Goal: Task Accomplishment & Management: Manage account settings

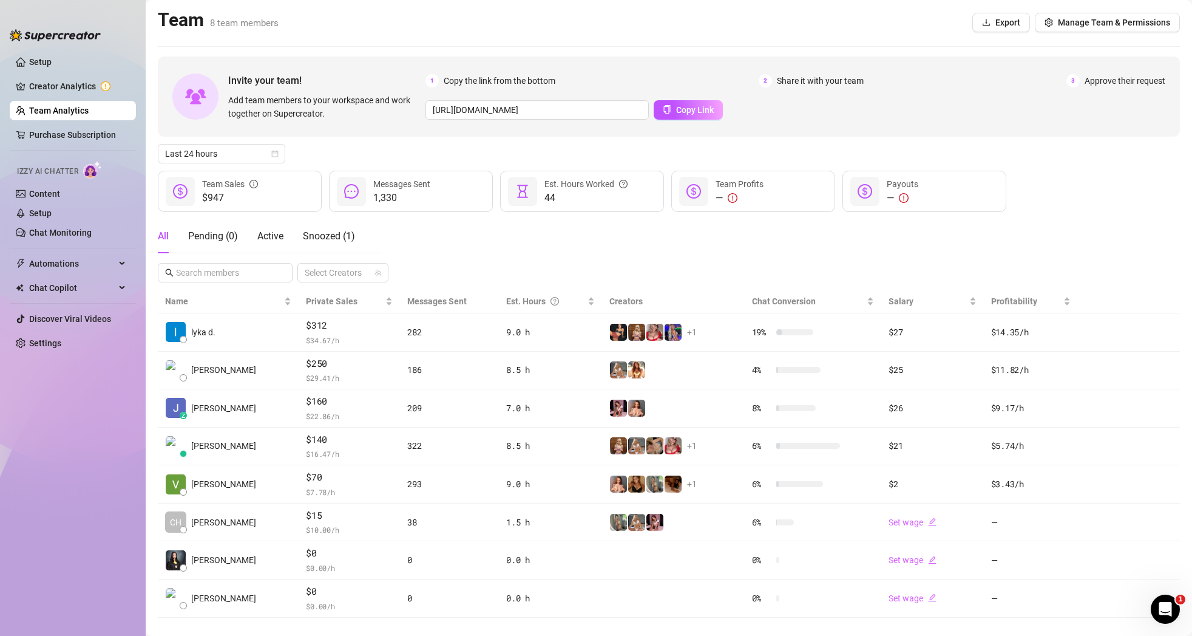
click at [54, 107] on link "Team Analytics" at bounding box center [58, 111] width 59 height 10
click at [274, 152] on icon "calendar" at bounding box center [275, 154] width 7 height 7
click at [225, 260] on div "Custom date" at bounding box center [222, 255] width 108 height 13
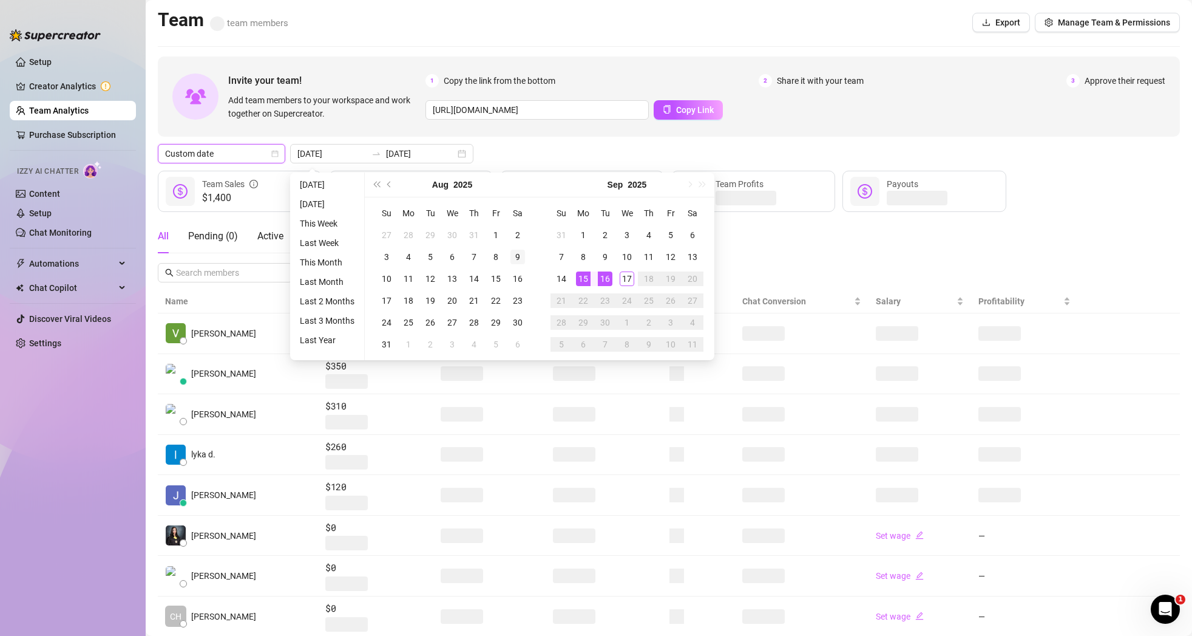
type input "[DATE]"
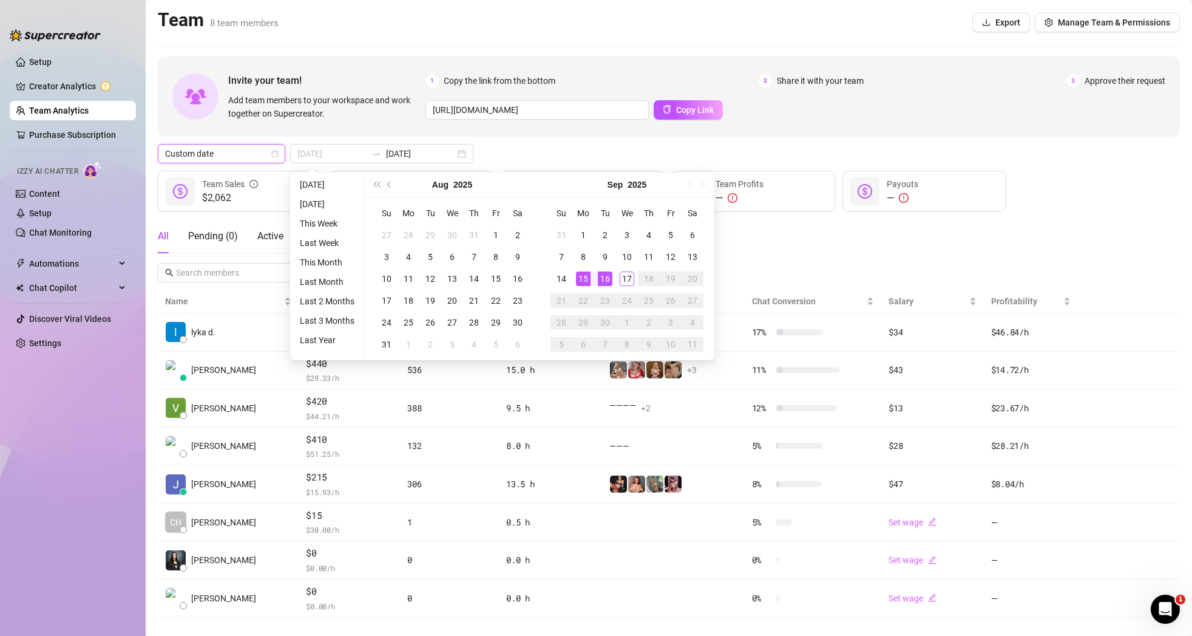
type input "[DATE]"
click at [584, 279] on div "15" at bounding box center [583, 278] width 15 height 15
type input "[DATE]"
click at [620, 279] on div "17" at bounding box center [627, 278] width 15 height 15
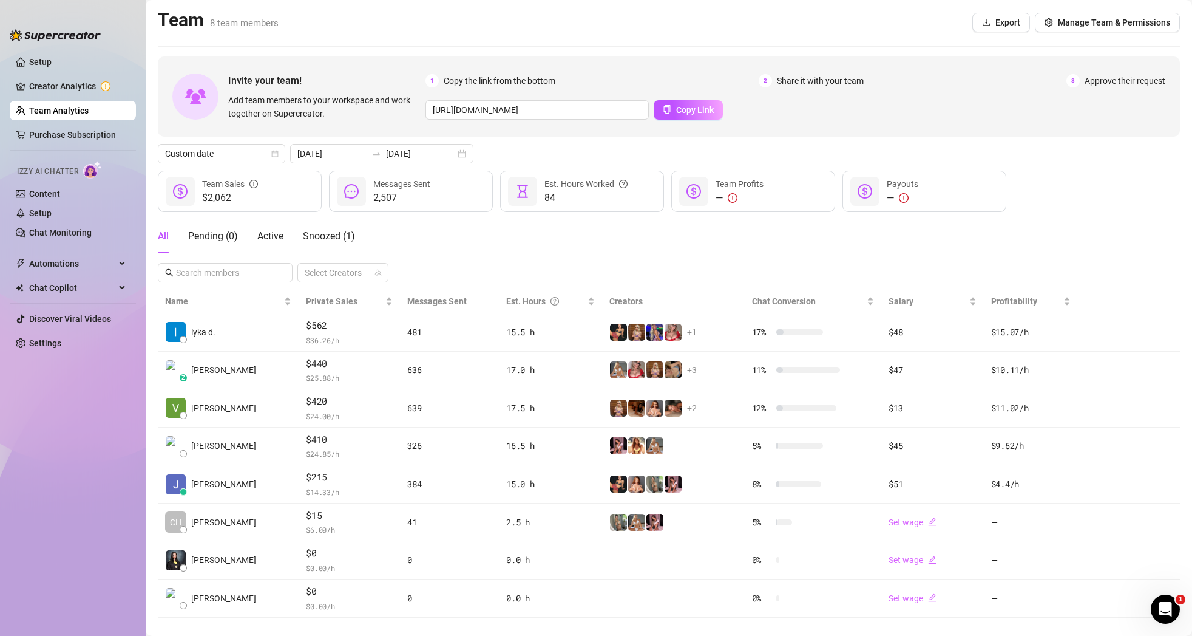
scroll to position [1, 0]
click at [436, 149] on div "[DATE] [DATE]" at bounding box center [381, 152] width 183 height 19
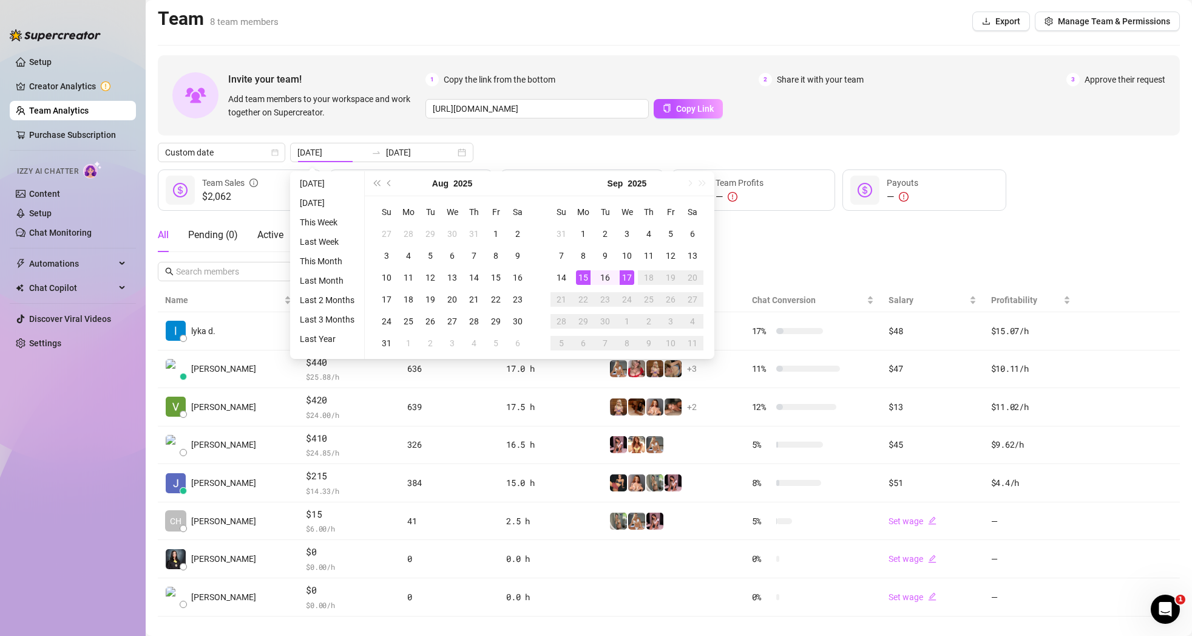
click at [990, 254] on div "All Pending ( 0 ) Active Snoozed ( 0 ) Select Creators" at bounding box center [669, 249] width 1022 height 63
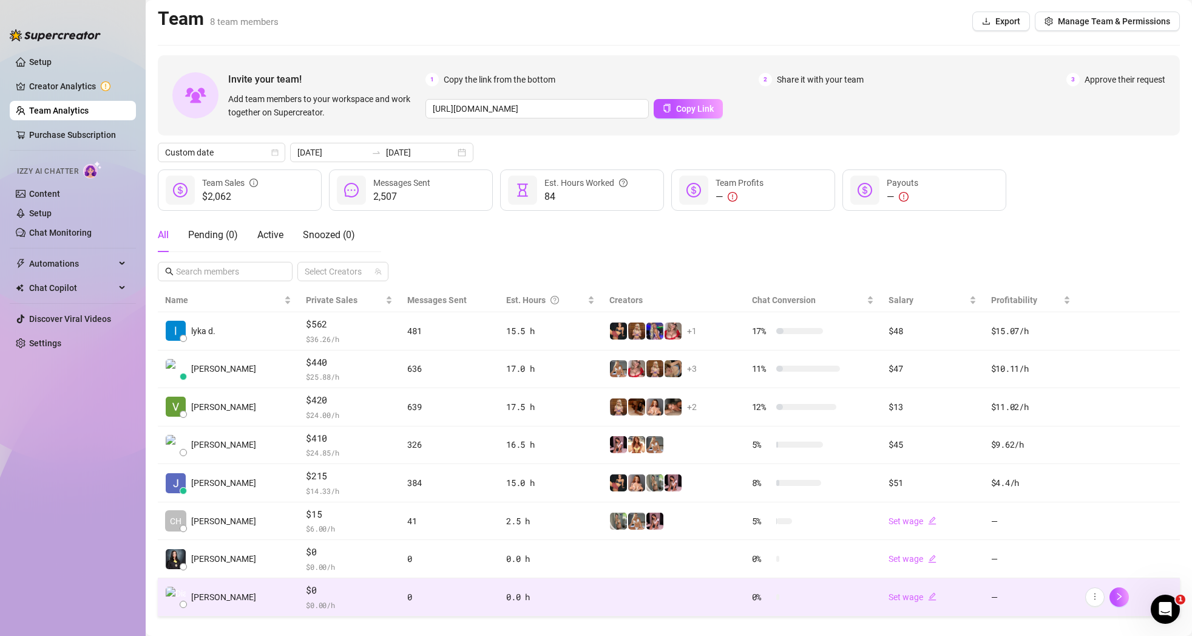
scroll to position [0, 0]
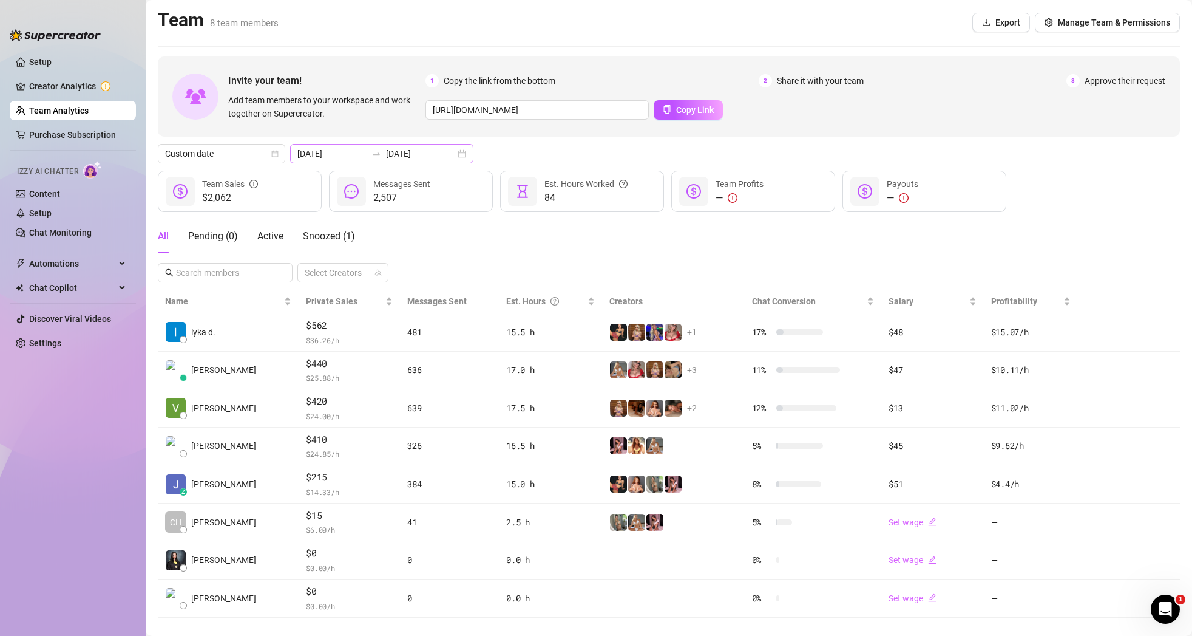
click at [437, 155] on div "[DATE] [DATE]" at bounding box center [381, 153] width 183 height 19
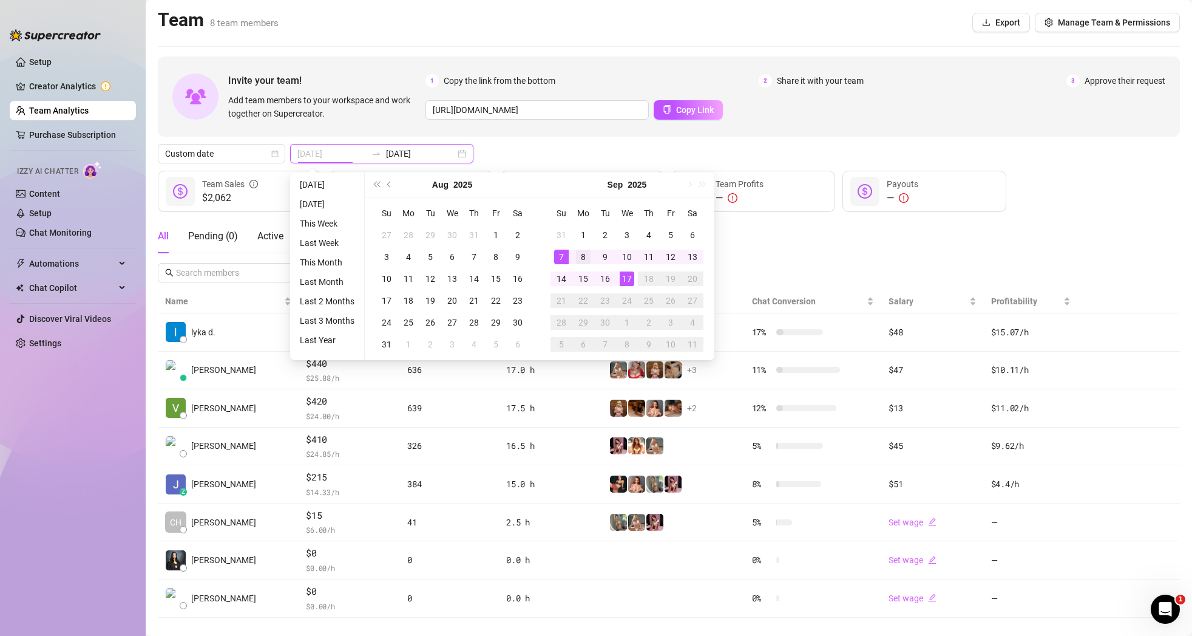
type input "[DATE]"
click at [591, 253] on td "8" at bounding box center [583, 257] width 22 height 22
type input "[DATE]"
click at [558, 279] on div "14" at bounding box center [561, 278] width 15 height 15
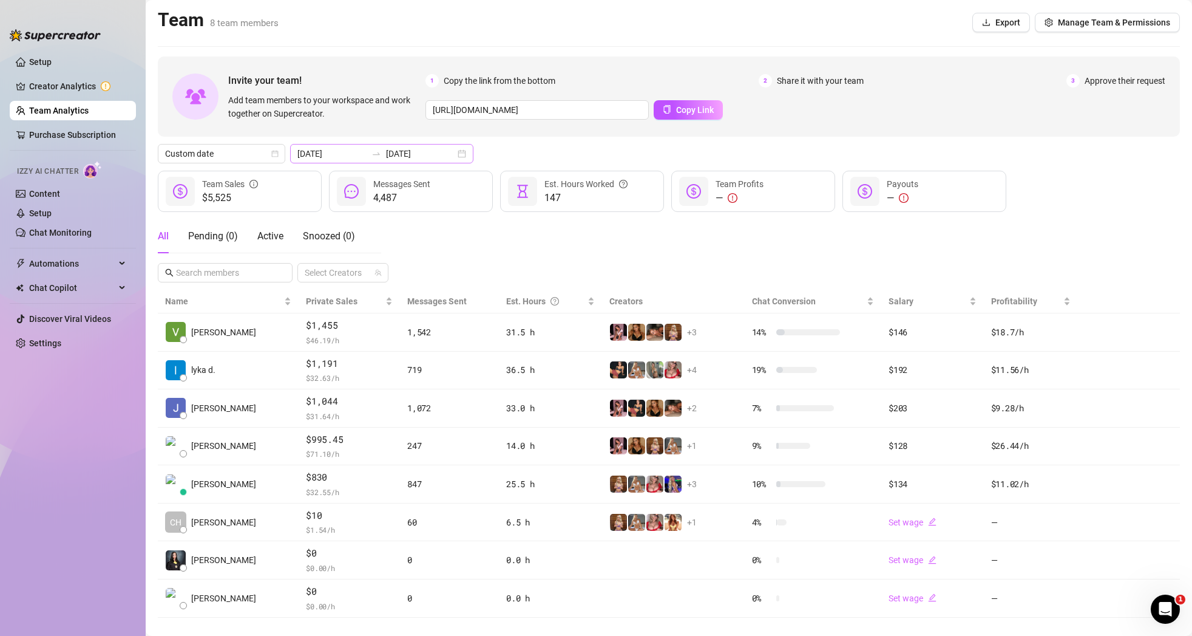
click at [430, 155] on div "[DATE] [DATE]" at bounding box center [381, 153] width 183 height 19
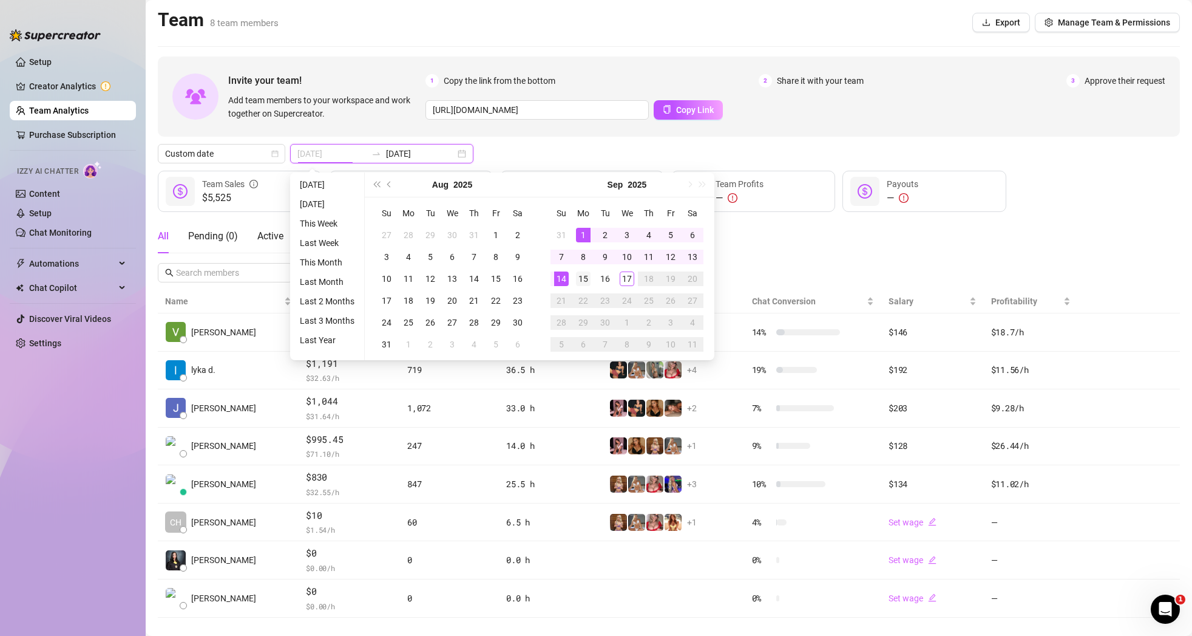
type input "[DATE]"
drag, startPoint x: 582, startPoint y: 280, endPoint x: 620, endPoint y: 283, distance: 38.4
click at [582, 280] on div "15" at bounding box center [583, 278] width 15 height 15
type input "[DATE]"
click at [628, 278] on div "17" at bounding box center [627, 278] width 15 height 15
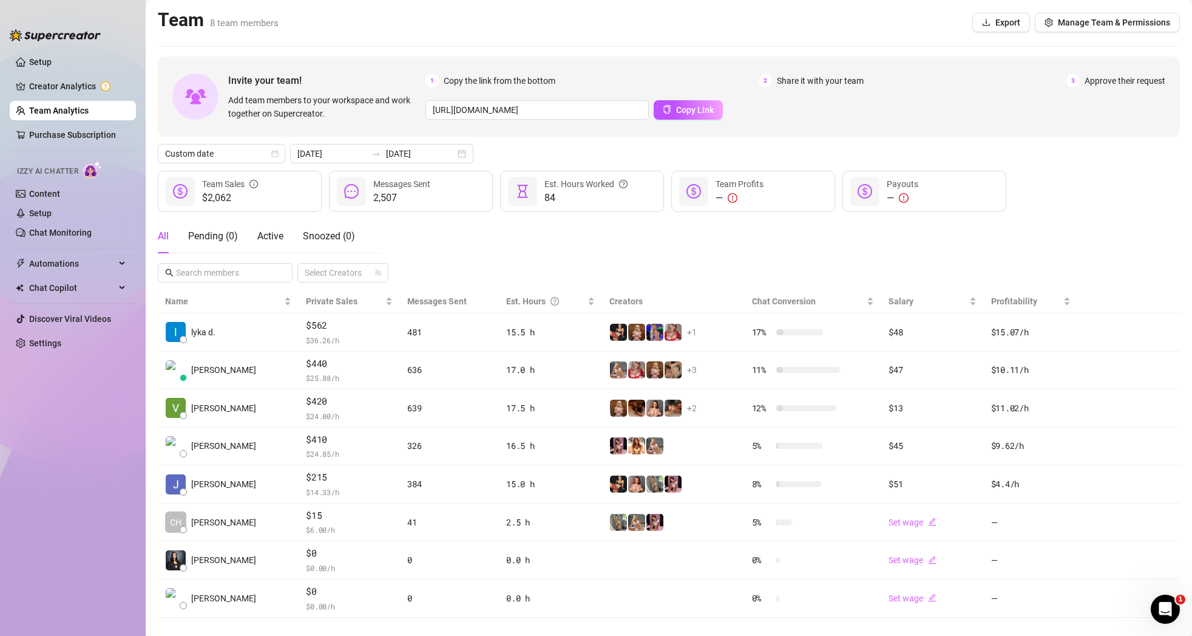
click at [61, 112] on link "Team Analytics" at bounding box center [58, 111] width 59 height 10
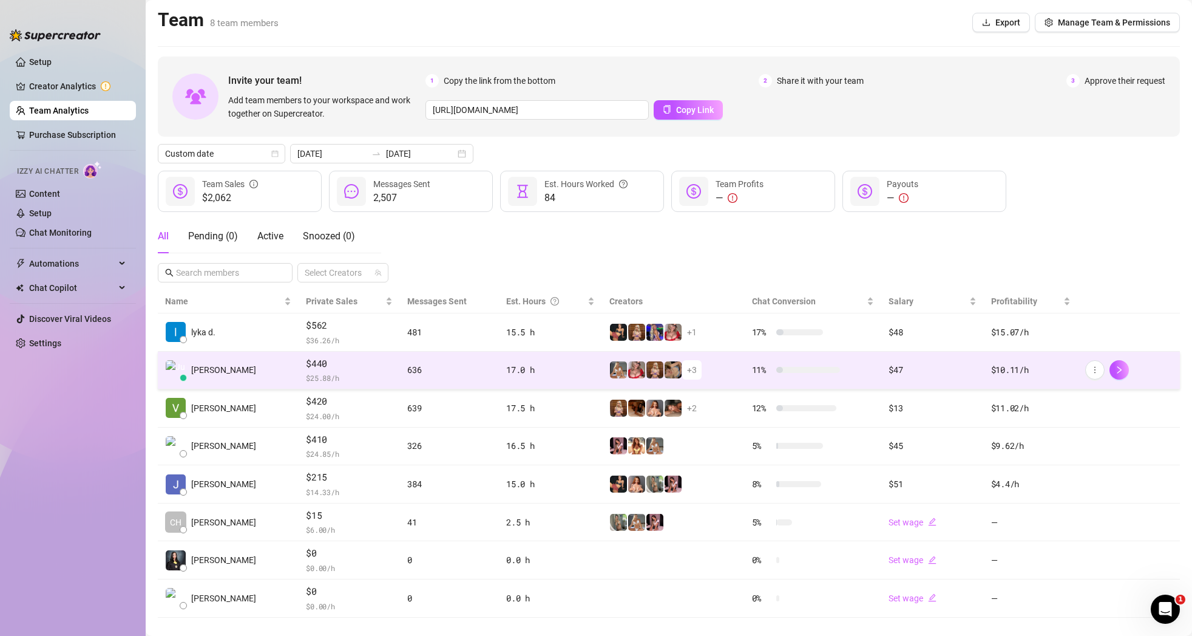
click at [687, 373] on span "+ 3" at bounding box center [692, 369] width 10 height 13
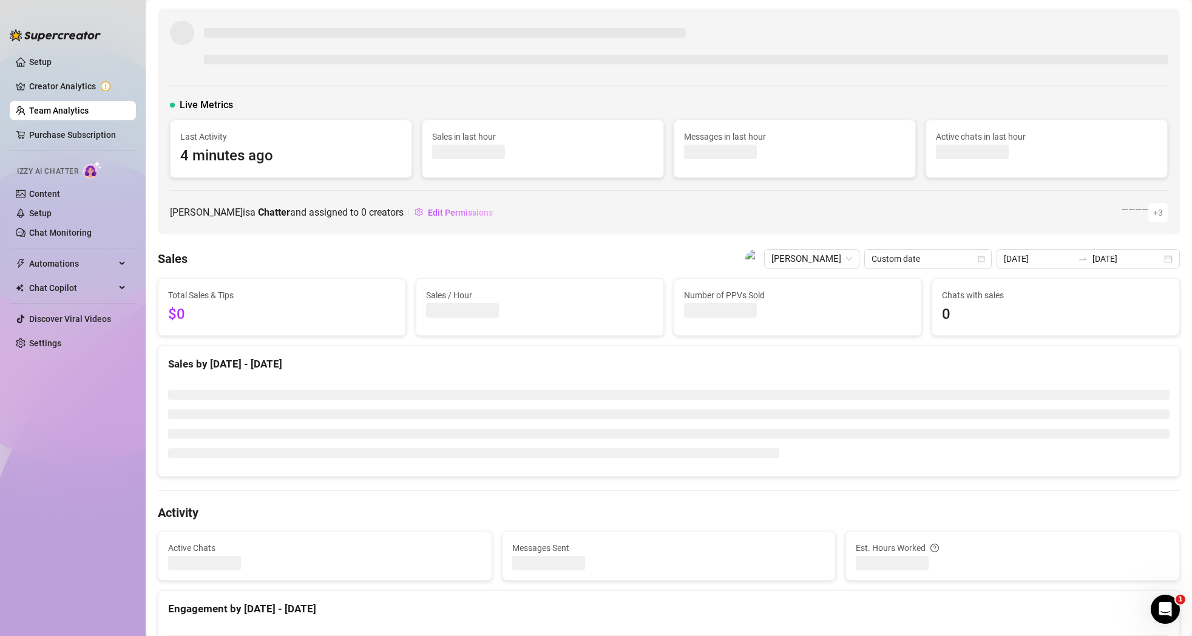
scroll to position [1, 0]
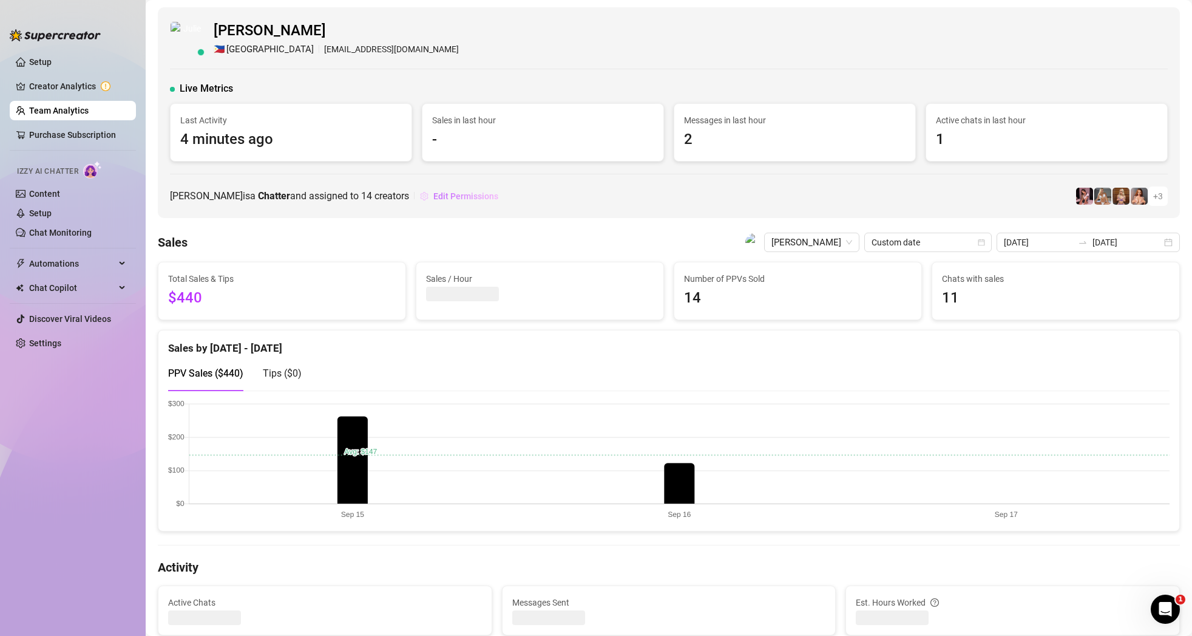
click at [433, 197] on span "Edit Permissions" at bounding box center [465, 196] width 65 height 10
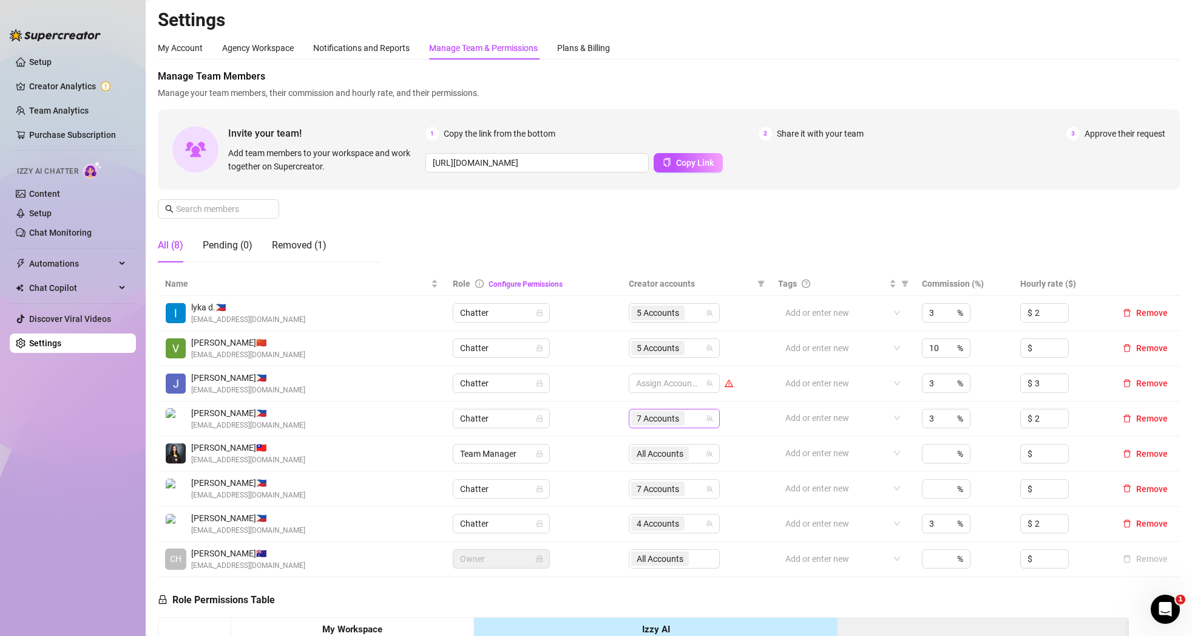
click at [666, 415] on span "7 Accounts" at bounding box center [658, 418] width 42 height 13
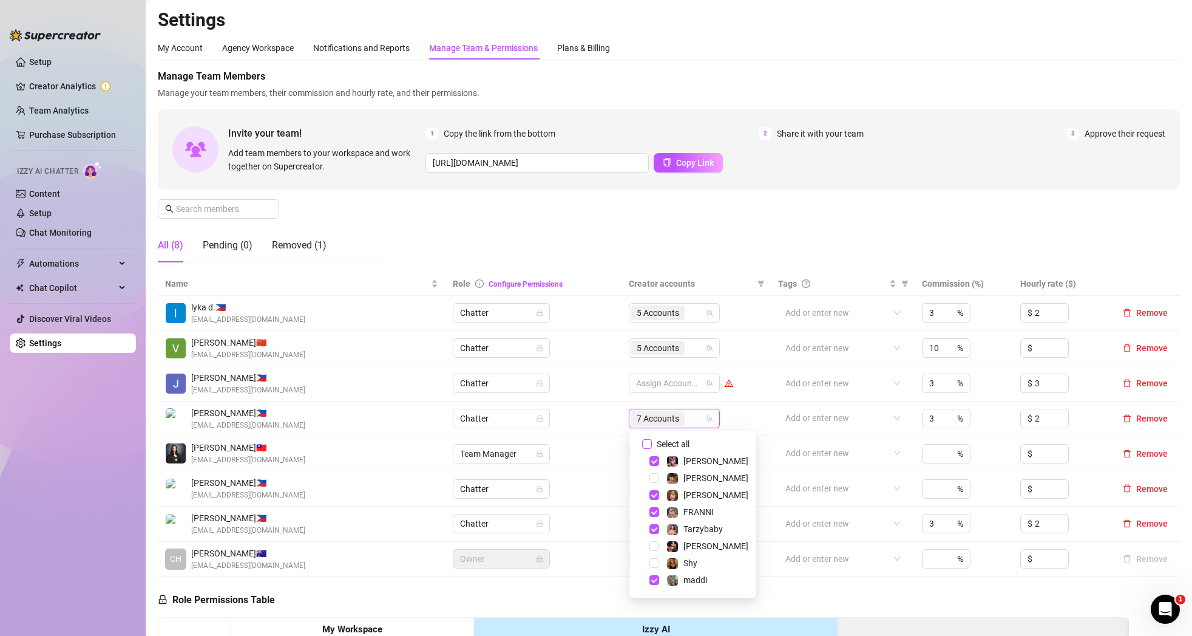
click at [676, 440] on span "Select all" at bounding box center [673, 443] width 42 height 13
click at [652, 440] on input "Select all" at bounding box center [647, 444] width 10 height 10
checkbox input "true"
click at [739, 420] on td "All Accounts" at bounding box center [696, 418] width 149 height 35
